Goal: Task Accomplishment & Management: Manage account settings

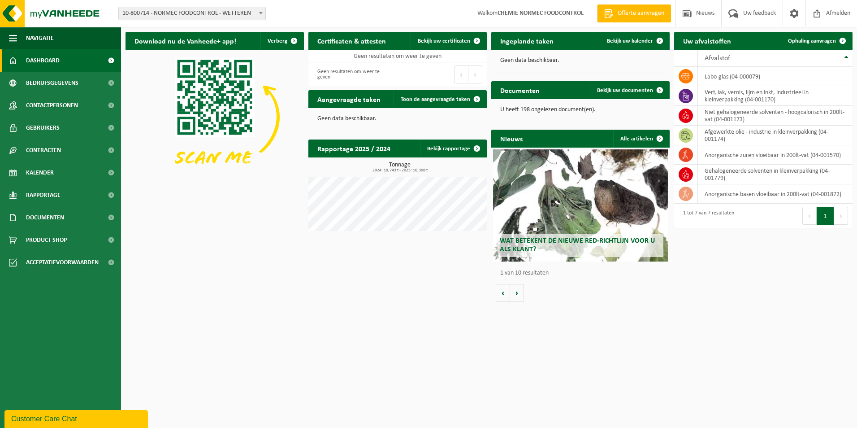
click at [55, 60] on span "Dashboard" at bounding box center [43, 60] width 34 height 22
click at [621, 14] on span "Offerte aanvragen" at bounding box center [641, 13] width 51 height 9
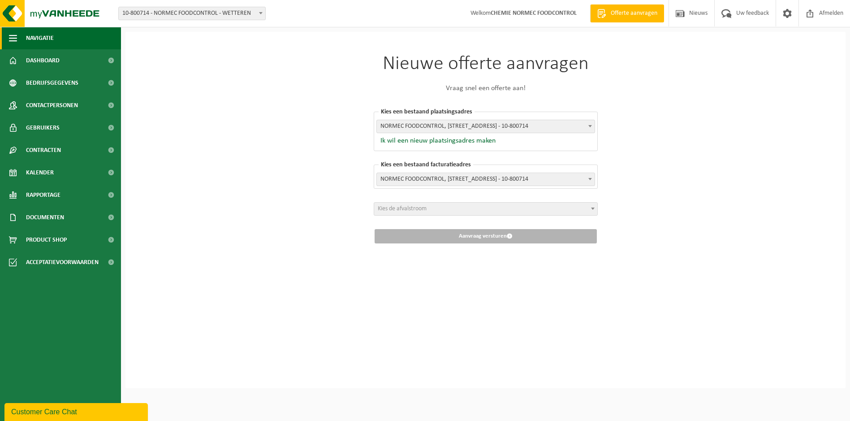
click at [22, 38] on button "Navigatie" at bounding box center [60, 38] width 121 height 22
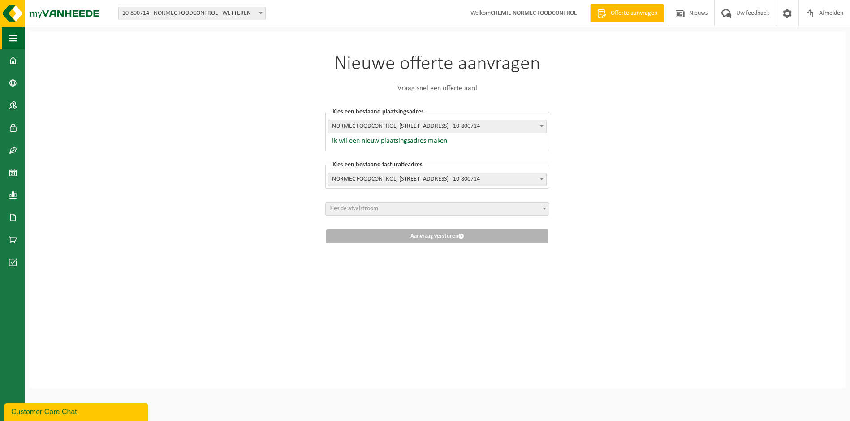
click at [20, 38] on button "Navigatie" at bounding box center [12, 38] width 25 height 22
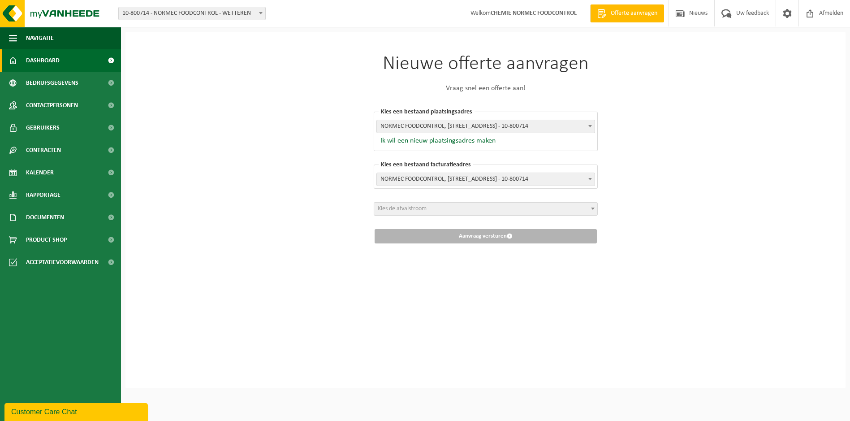
click at [43, 62] on span "Dashboard" at bounding box center [43, 60] width 34 height 22
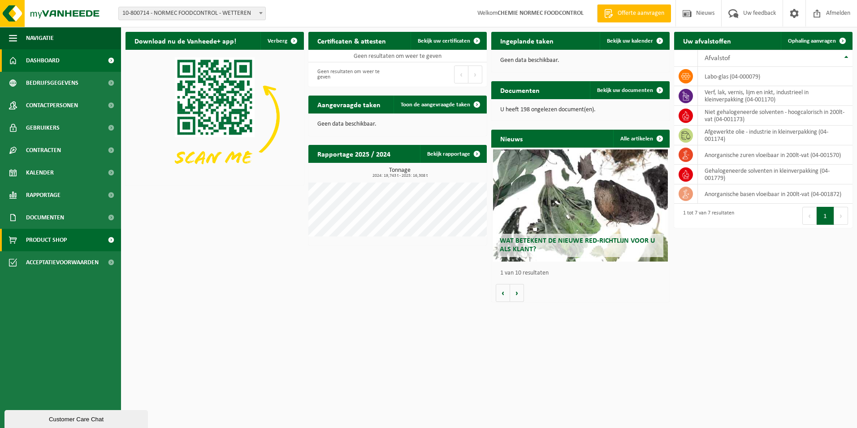
click at [65, 243] on span "Product Shop" at bounding box center [46, 240] width 41 height 22
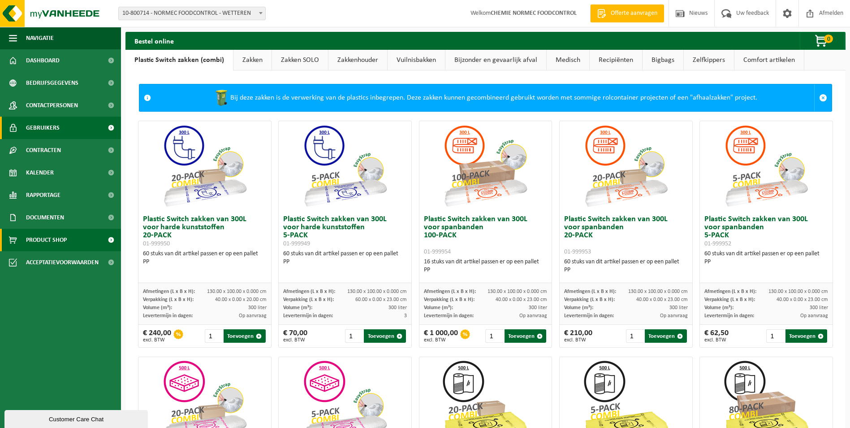
click at [55, 126] on span "Gebruikers" at bounding box center [43, 128] width 34 height 22
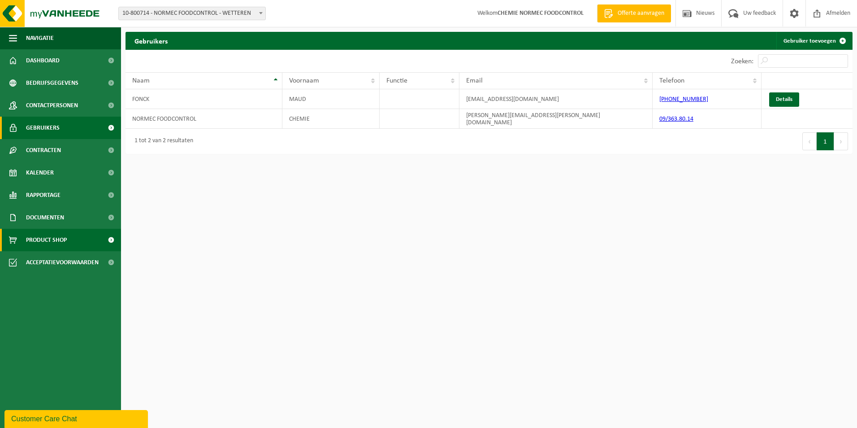
click at [65, 234] on span "Product Shop" at bounding box center [46, 240] width 41 height 22
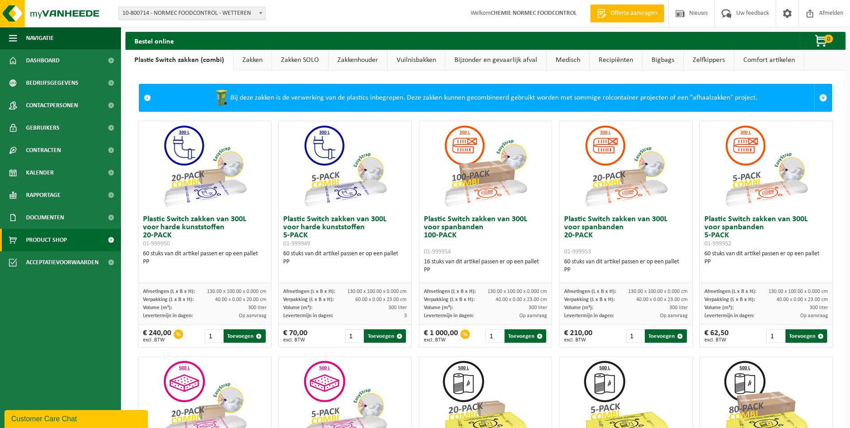
click at [623, 53] on link "Recipiënten" at bounding box center [616, 60] width 52 height 21
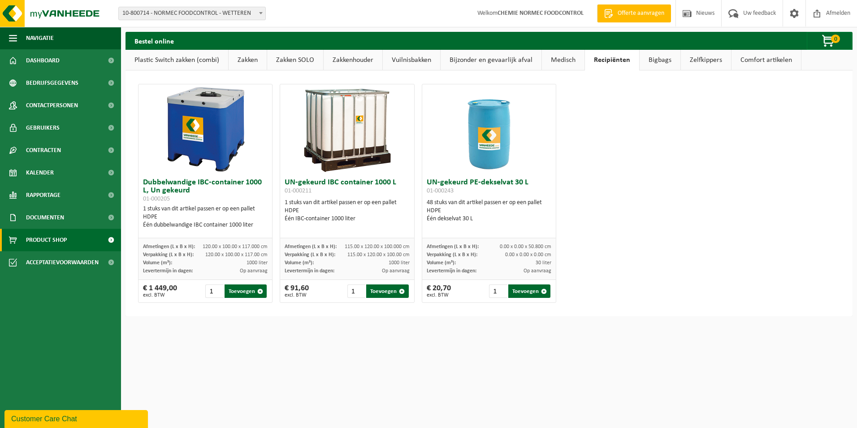
click at [512, 58] on link "Bijzonder en gevaarlijk afval" at bounding box center [491, 60] width 101 height 21
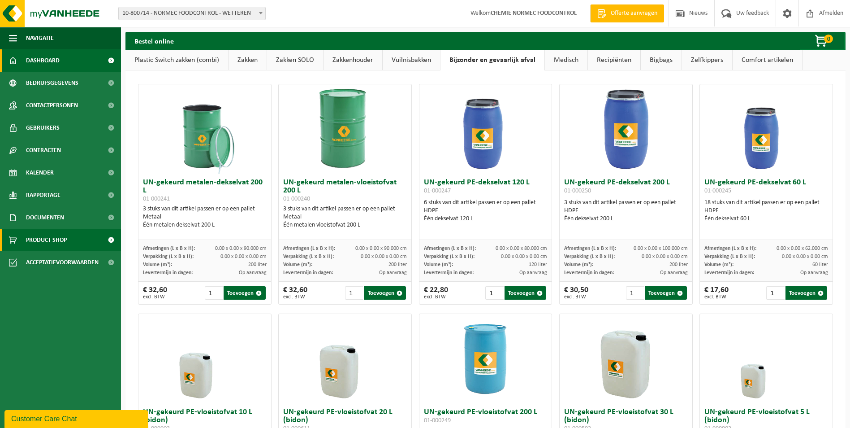
click at [48, 63] on span "Dashboard" at bounding box center [43, 60] width 34 height 22
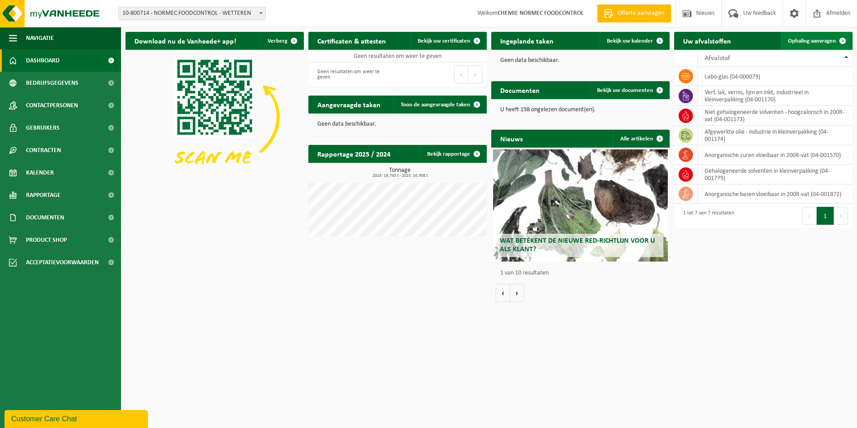
click at [807, 42] on span "Ophaling aanvragen" at bounding box center [812, 41] width 48 height 6
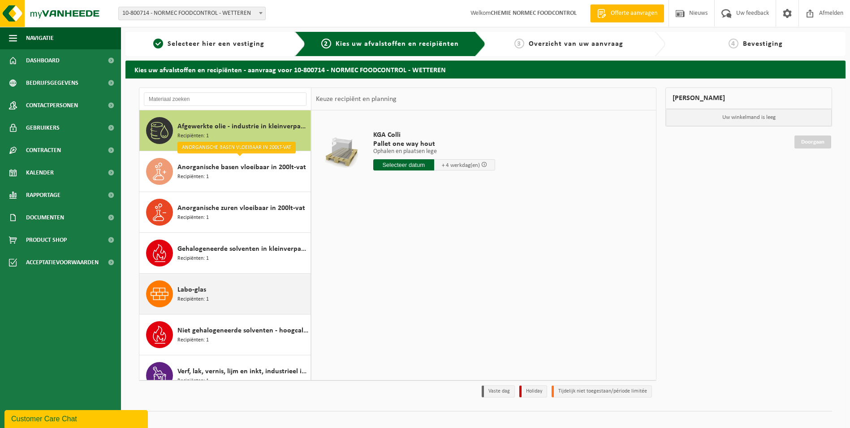
click at [220, 292] on div "Labo-glas Recipiënten: 1" at bounding box center [243, 293] width 131 height 27
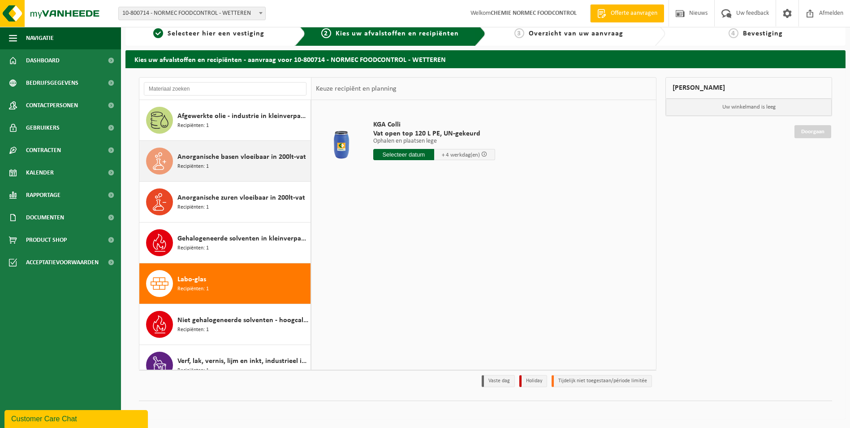
click at [222, 160] on span "Anorganische basen vloeibaar in 200lt-vat" at bounding box center [242, 157] width 129 height 11
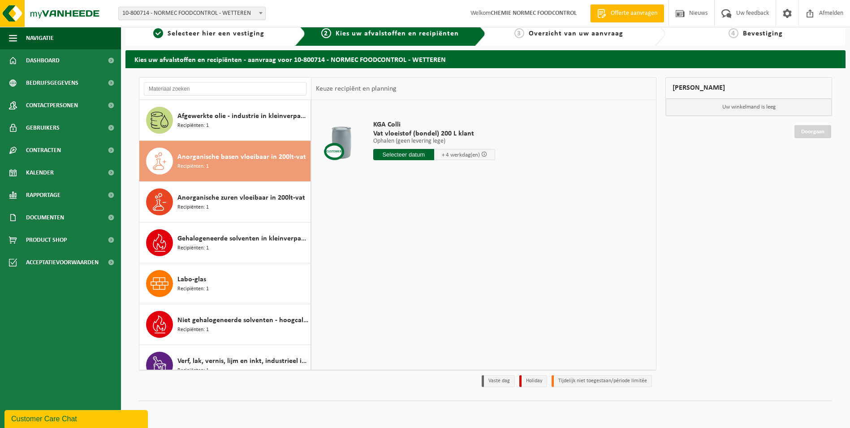
click at [412, 154] on input "text" at bounding box center [403, 154] width 61 height 11
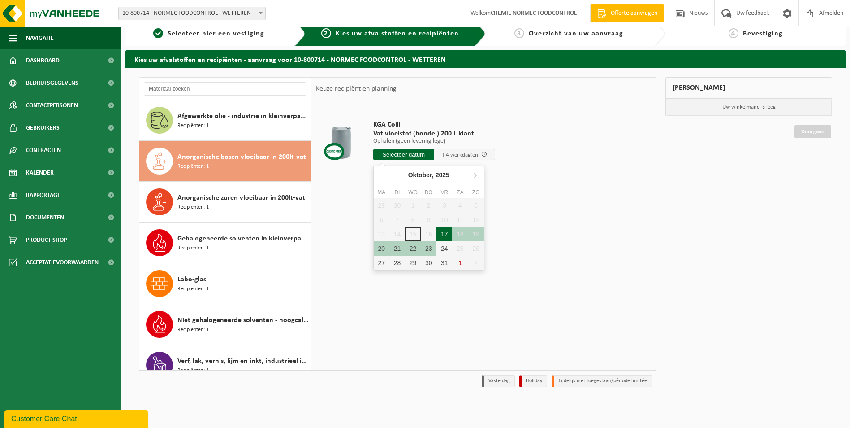
click at [445, 234] on div "17" at bounding box center [445, 234] width 16 height 14
type input "Van [DATE]"
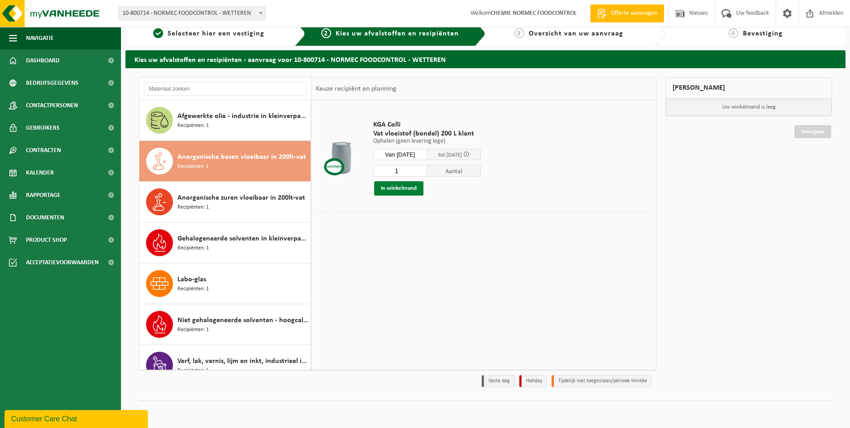
click at [414, 190] on button "In winkelmand" at bounding box center [398, 188] width 49 height 14
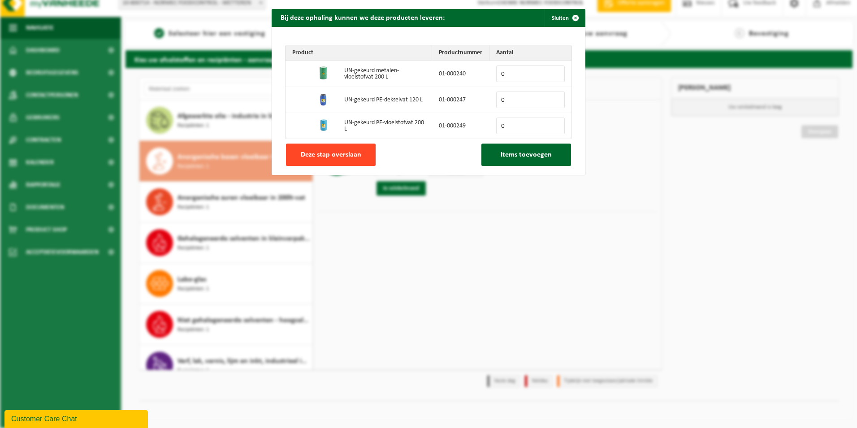
click at [315, 147] on button "Deze stap overslaan" at bounding box center [331, 154] width 90 height 22
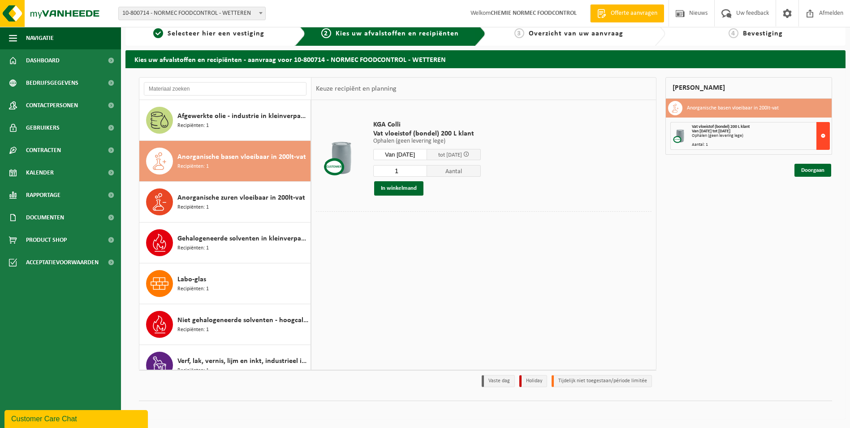
click at [824, 135] on button at bounding box center [823, 136] width 13 height 28
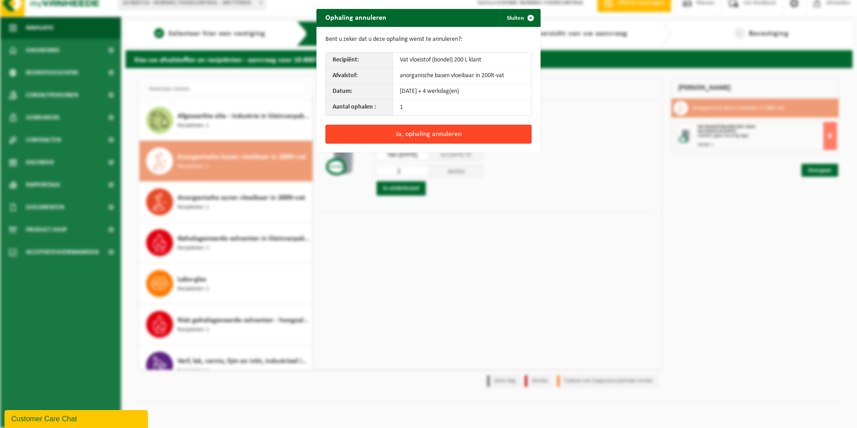
click at [447, 130] on button "Ja, ophaling annuleren" at bounding box center [428, 134] width 206 height 19
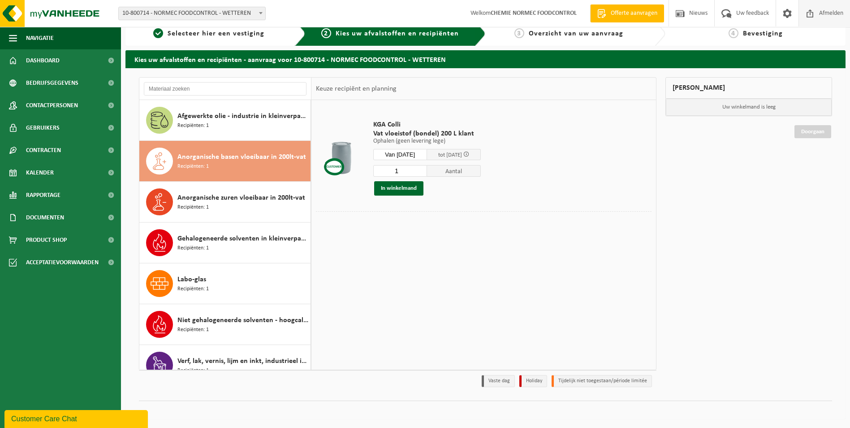
click at [830, 10] on span "Afmelden" at bounding box center [831, 13] width 29 height 26
